Goal: Contribute content

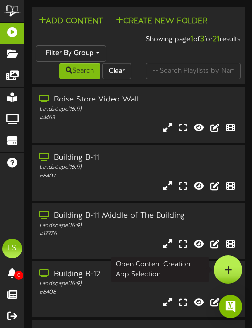
click at [231, 276] on div at bounding box center [228, 269] width 28 height 28
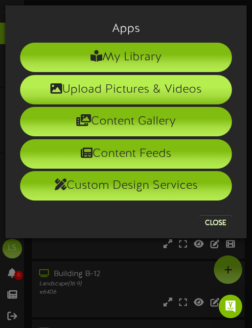
click at [126, 90] on li "Upload Pictures & Videos" at bounding box center [126, 89] width 212 height 29
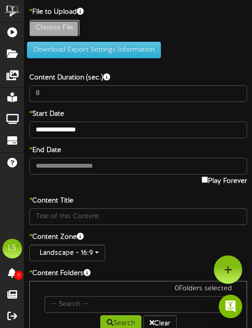
type input "**********"
type input "FluShots2025"
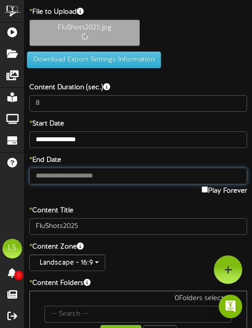
click at [65, 172] on input "text" at bounding box center [138, 176] width 218 height 17
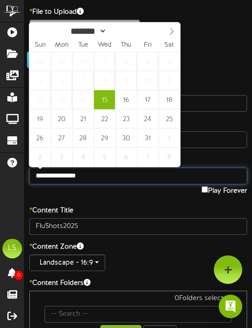
type input "**********"
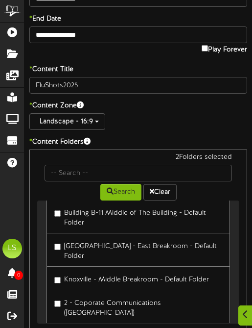
scroll to position [270, 0]
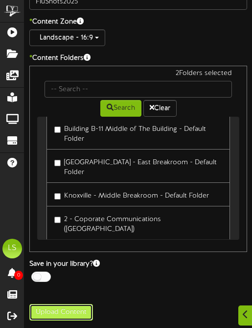
click at [65, 315] on button "Upload Content" at bounding box center [61, 312] width 64 height 17
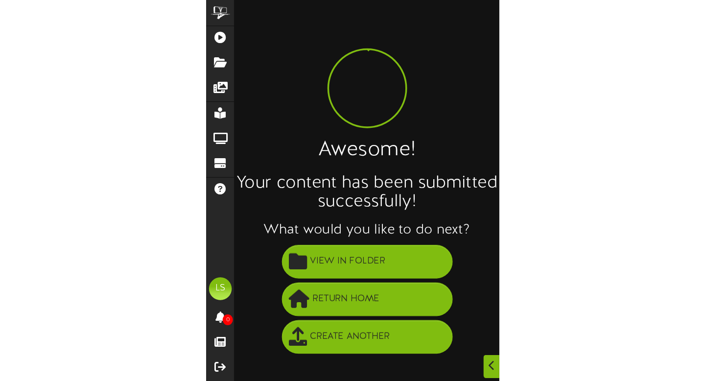
scroll to position [0, 0]
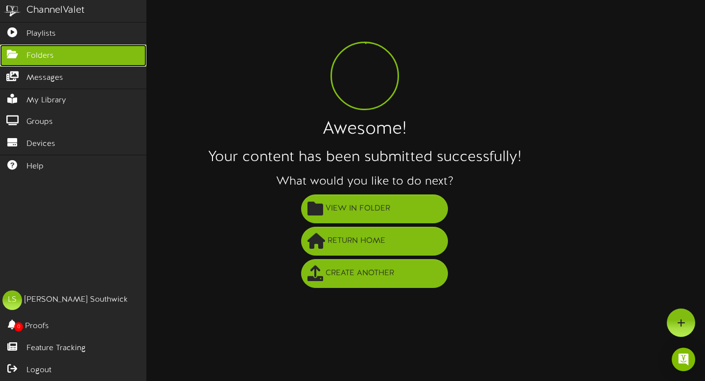
click at [15, 57] on icon at bounding box center [12, 52] width 24 height 7
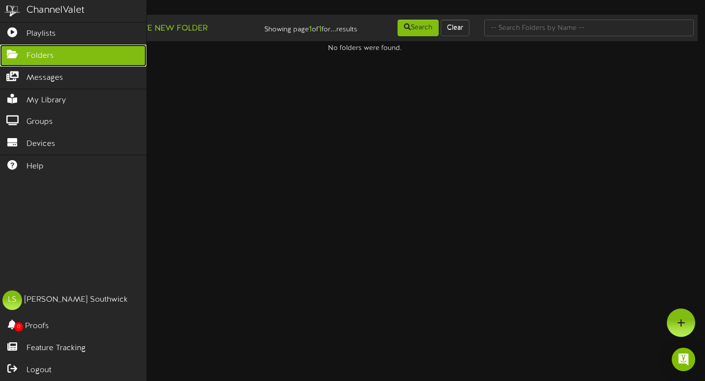
click at [26, 51] on span "Folders" at bounding box center [39, 55] width 27 height 11
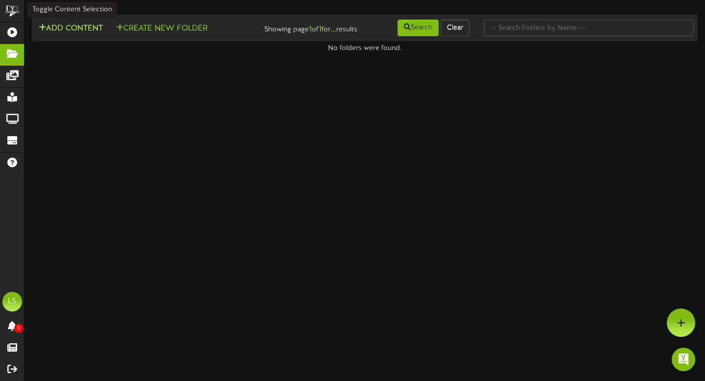
click at [86, 30] on button "Add Content" at bounding box center [71, 29] width 70 height 12
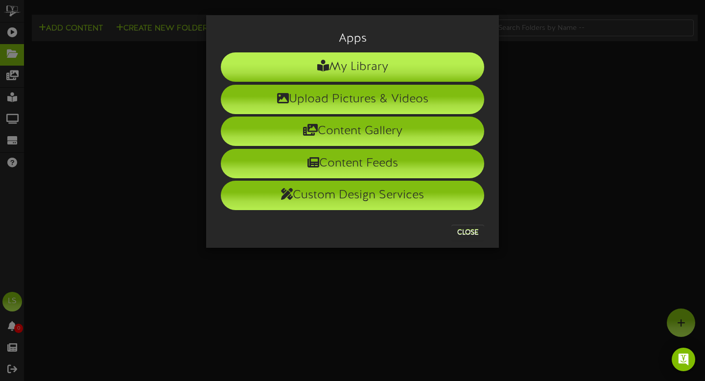
click at [252, 64] on li "My Library" at bounding box center [353, 66] width 264 height 29
